Goal: Information Seeking & Learning: Learn about a topic

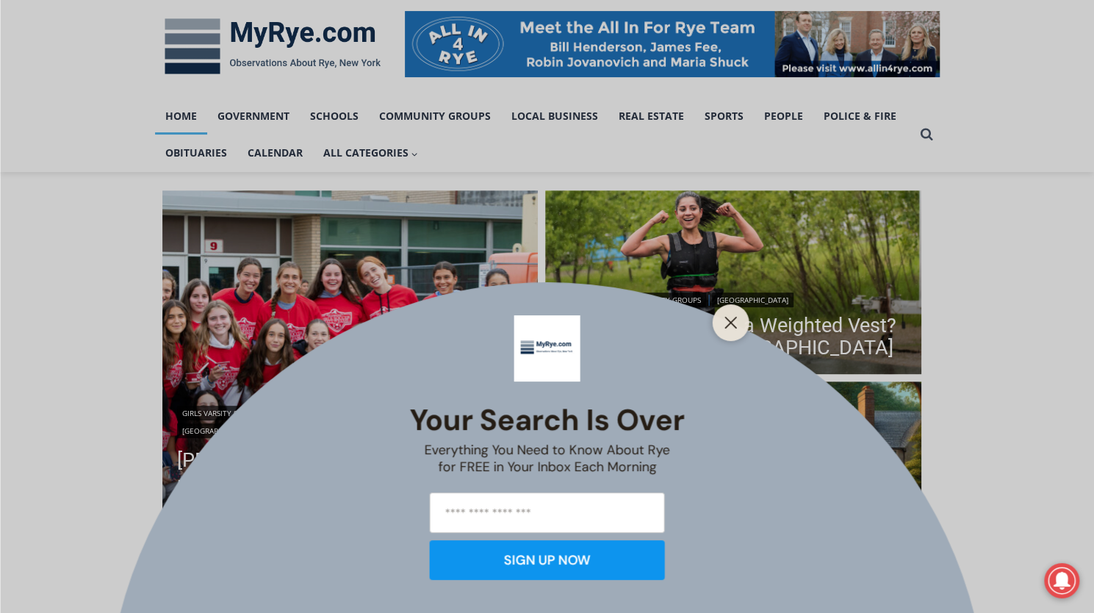
scroll to position [294, 0]
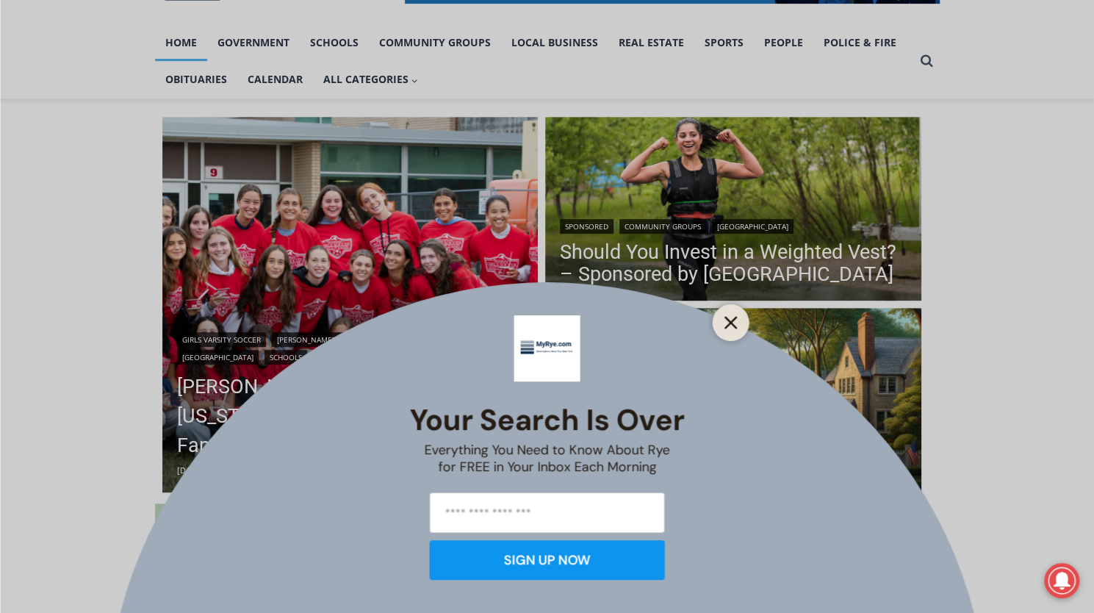
click at [741, 323] on button "Close" at bounding box center [731, 322] width 21 height 21
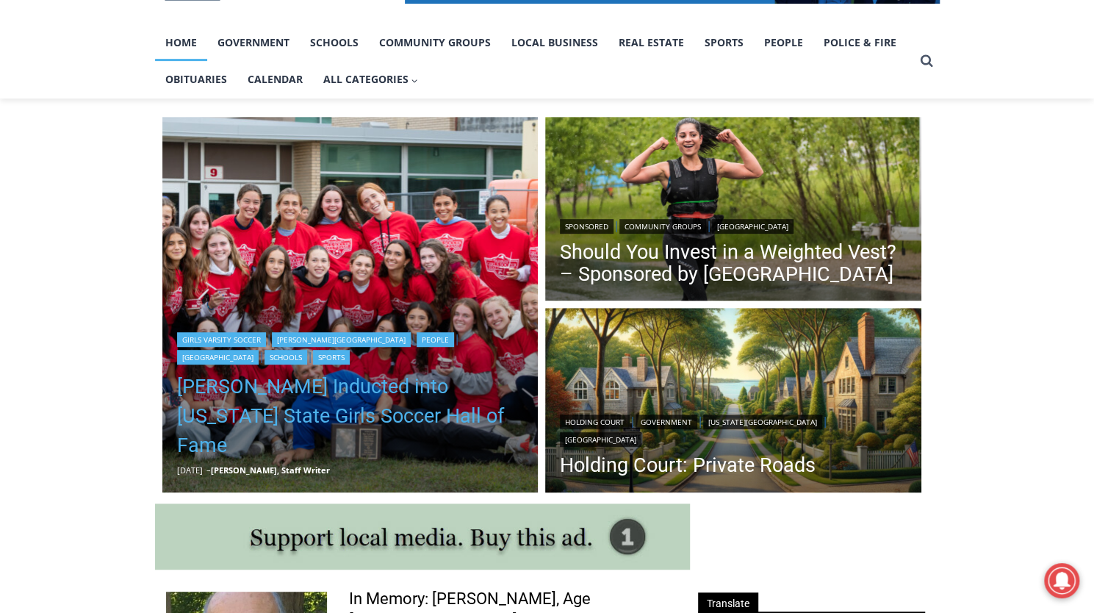
click at [312, 415] on link "[PERSON_NAME] Inducted into [US_STATE] State Girls Soccer Hall of Fame" at bounding box center [350, 416] width 347 height 88
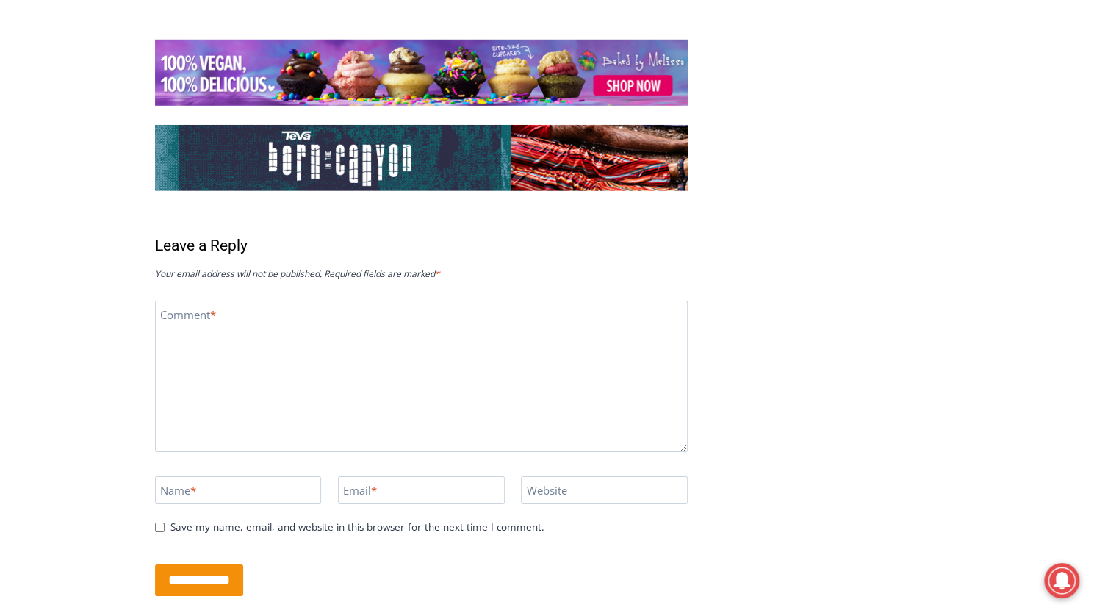
scroll to position [2911, 0]
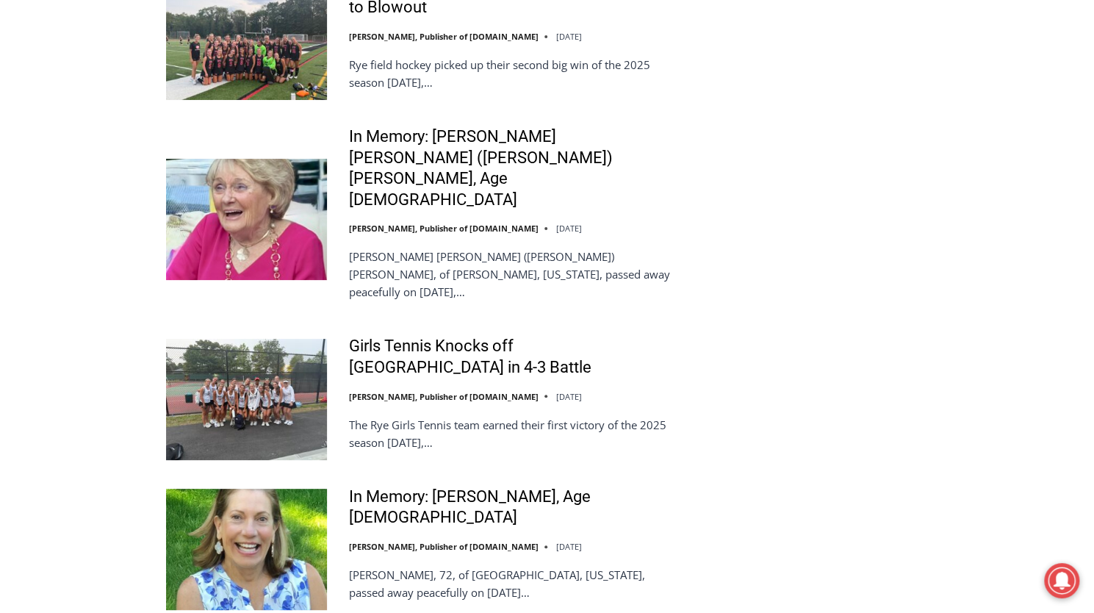
scroll to position [3528, 0]
